Goal: Task Accomplishment & Management: Manage account settings

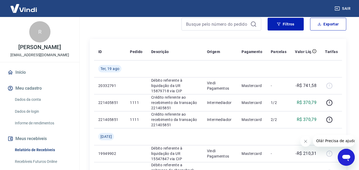
scroll to position [107, 0]
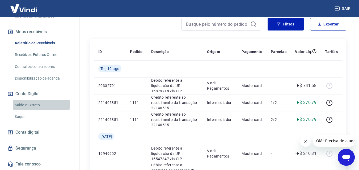
click at [27, 104] on link "Saldo e Extrato" at bounding box center [43, 105] width 60 height 11
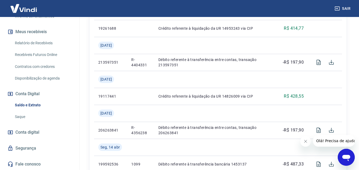
scroll to position [399, 0]
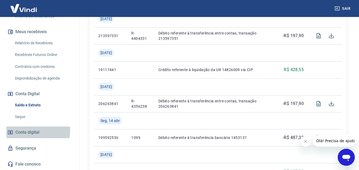
click at [31, 131] on span "Conta digital" at bounding box center [27, 132] width 24 height 7
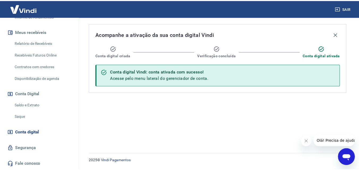
scroll to position [1, 0]
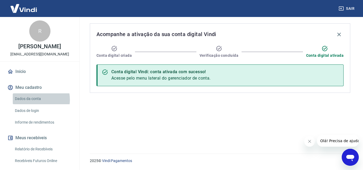
click at [30, 100] on link "Dados da conta" at bounding box center [43, 99] width 60 height 11
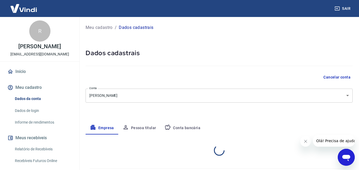
select select "SP"
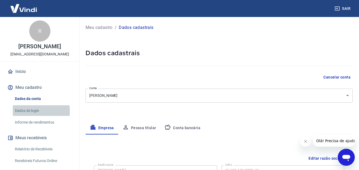
click at [33, 111] on link "Dados de login" at bounding box center [43, 111] width 60 height 11
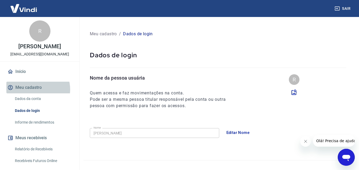
click at [34, 90] on button "Meu cadastro" at bounding box center [39, 88] width 67 height 12
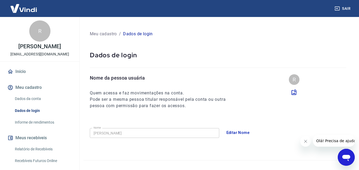
scroll to position [27, 0]
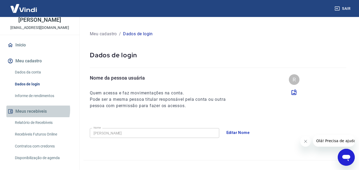
click at [37, 110] on button "Meus recebíveis" at bounding box center [39, 112] width 67 height 12
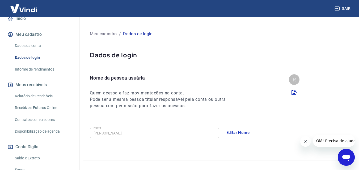
scroll to position [0, 0]
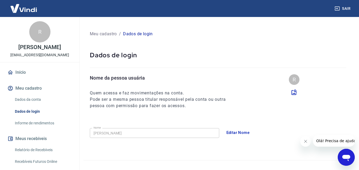
click at [22, 71] on link "Início" at bounding box center [39, 73] width 67 height 12
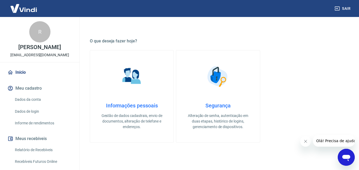
scroll to position [27, 0]
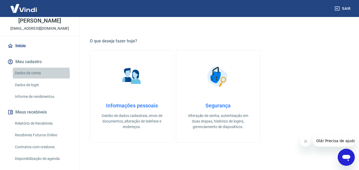
click at [32, 74] on link "Dados da conta" at bounding box center [43, 73] width 60 height 11
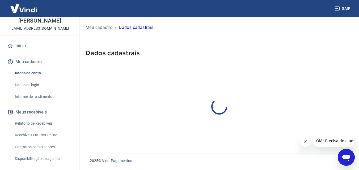
select select "SP"
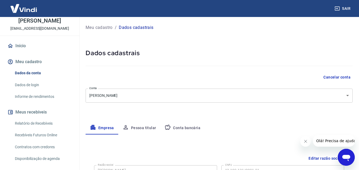
click at [37, 112] on button "Meus recebíveis" at bounding box center [39, 113] width 67 height 12
click at [35, 121] on link "Relatório de Recebíveis" at bounding box center [43, 123] width 60 height 11
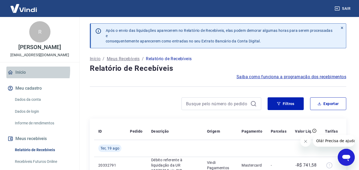
click at [24, 71] on link "Início" at bounding box center [39, 73] width 67 height 12
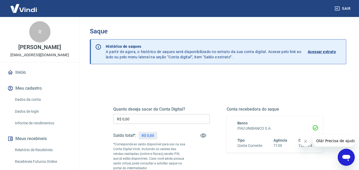
scroll to position [27, 0]
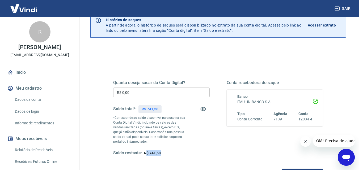
drag, startPoint x: 148, startPoint y: 152, endPoint x: 166, endPoint y: 152, distance: 18.6
click at [166, 152] on div "Saldo restante: R$ 741,58" at bounding box center [161, 154] width 96 height 6
click at [170, 154] on div "Saldo restante: R$ 741,58" at bounding box center [161, 154] width 96 height 6
drag, startPoint x: 134, startPoint y: 165, endPoint x: 130, endPoint y: 161, distance: 5.5
click at [133, 165] on div "Quanto deseja sacar da Conta Digital? R$ 0,00 ​ Saldo total*: R$ 741,58 *Corres…" at bounding box center [218, 123] width 210 height 111
